Goal: Task Accomplishment & Management: Manage account settings

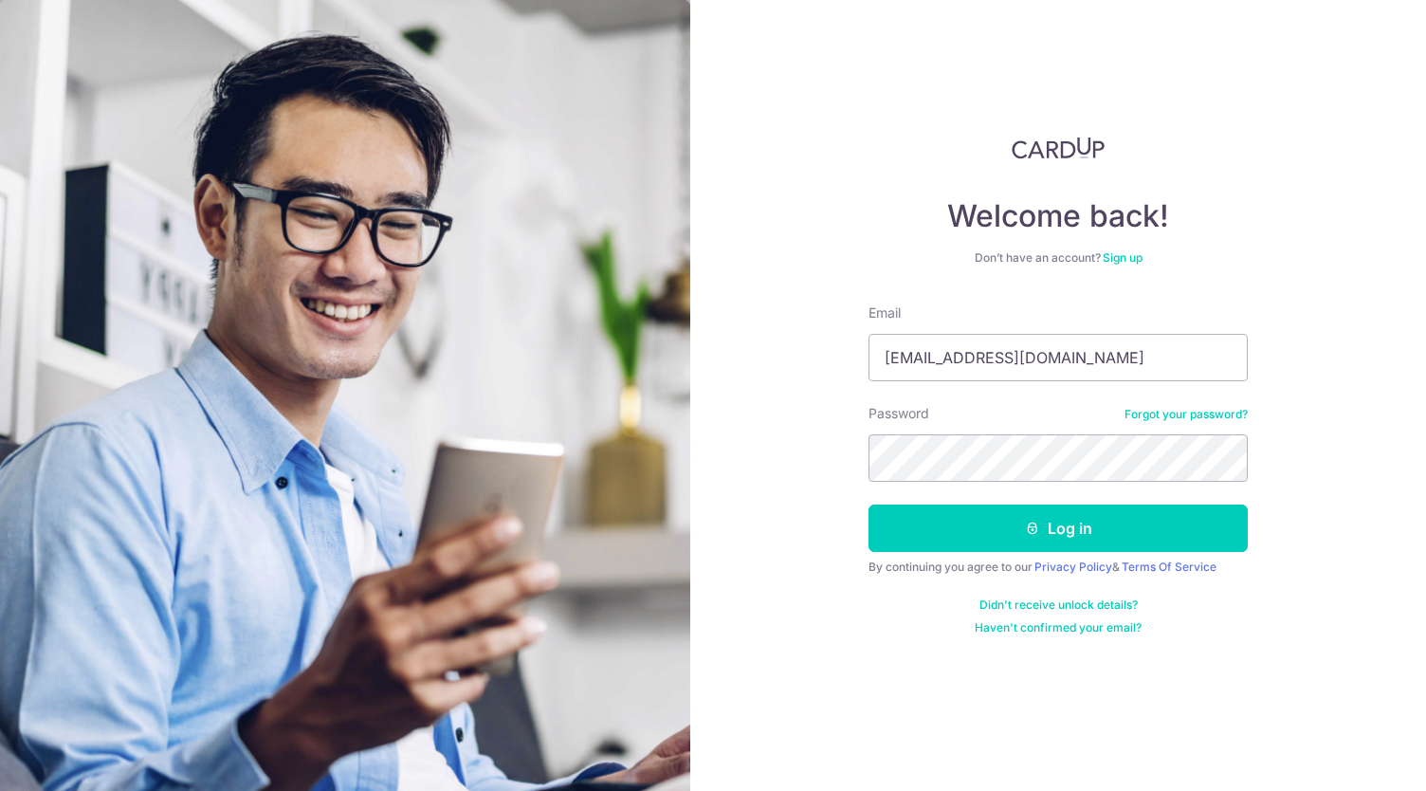
type input "[EMAIL_ADDRESS][DOMAIN_NAME]"
click at [869, 505] on button "Log in" at bounding box center [1058, 528] width 379 height 47
